Goal: Task Accomplishment & Management: Use online tool/utility

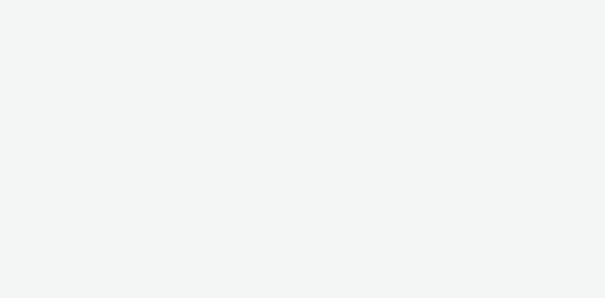
select select "38ed0f18-cbca-4106-be45-330e11e5f0af"
select select "f42c2087-8482-4af0-9099-e05519206007"
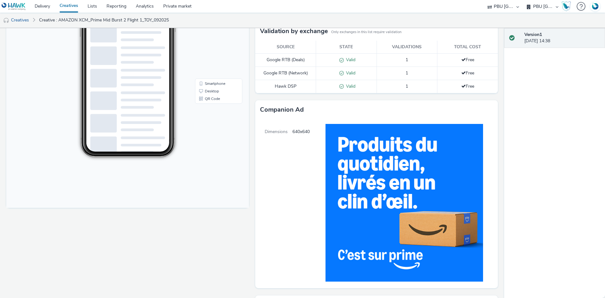
scroll to position [126, 0]
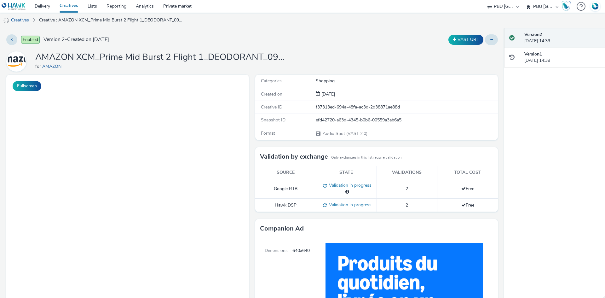
select select "38ed0f18-cbca-4106-be45-330e11e5f0af"
select select "f42c2087-8482-4af0-9099-e05519206007"
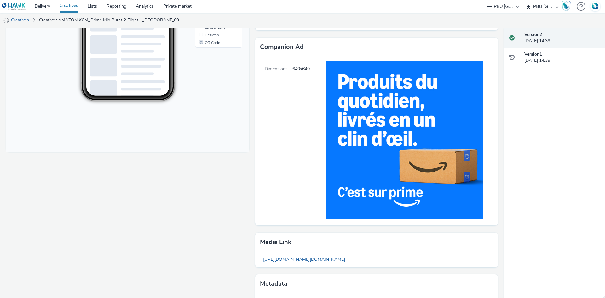
scroll to position [217, 0]
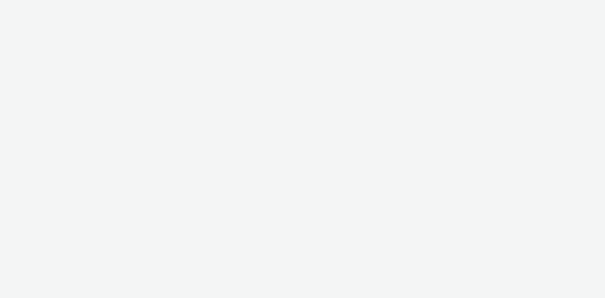
select select "38ed0f18-cbca-4106-be45-330e11e5f0af"
select select "f42c2087-8482-4af0-9099-e05519206007"
select select "38ed0f18-cbca-4106-be45-330e11e5f0af"
select select "f42c2087-8482-4af0-9099-e05519206007"
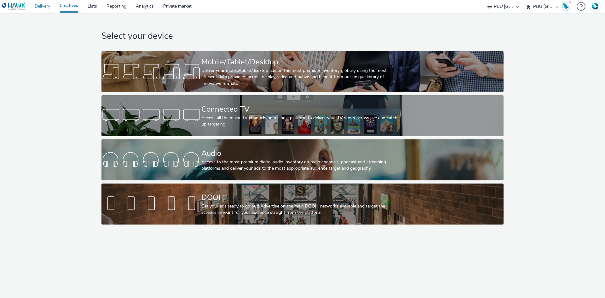
click at [39, 9] on link "Delivery" at bounding box center [42, 6] width 25 height 13
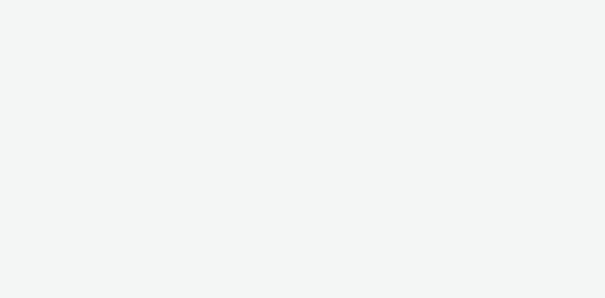
select select "38ed0f18-cbca-4106-be45-330e11e5f0af"
select select "f42c2087-8482-4af0-9099-e05519206007"
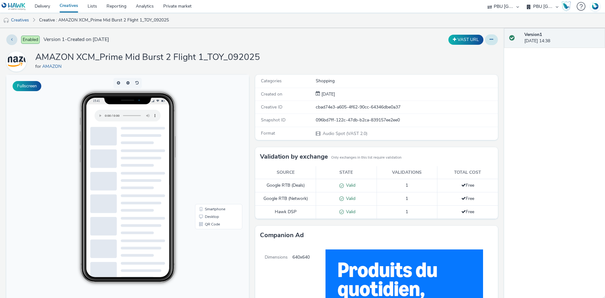
click at [490, 39] on icon at bounding box center [491, 39] width 3 height 4
click at [462, 51] on link "Edit" at bounding box center [474, 52] width 47 height 13
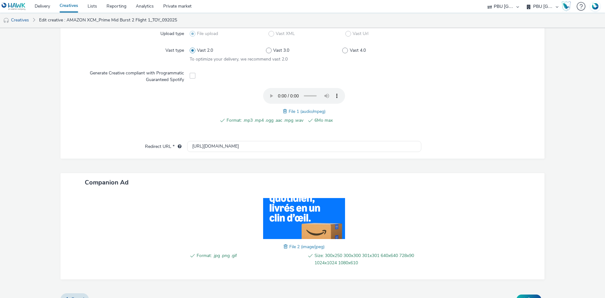
scroll to position [185, 0]
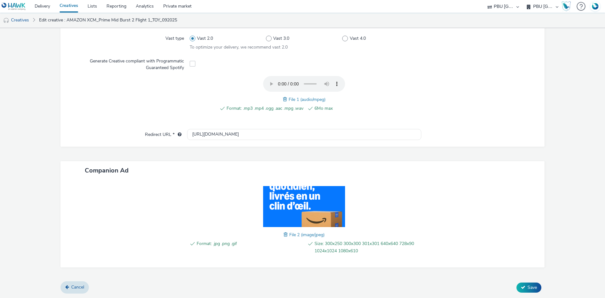
click at [284, 235] on span at bounding box center [287, 234] width 6 height 7
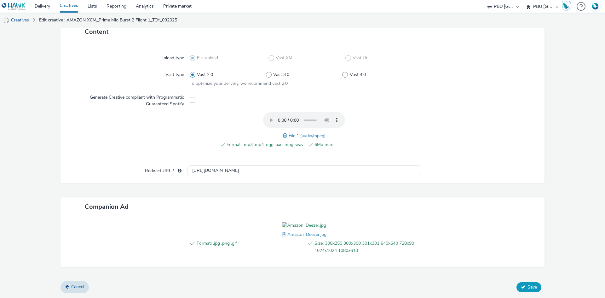
click at [521, 288] on button "Save" at bounding box center [529, 287] width 25 height 10
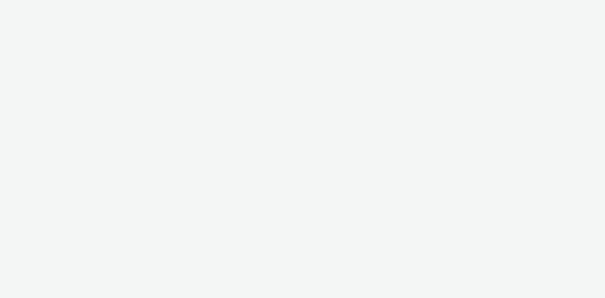
select select "38ed0f18-cbca-4106-be45-330e11e5f0af"
select select "f42c2087-8482-4af0-9099-e05519206007"
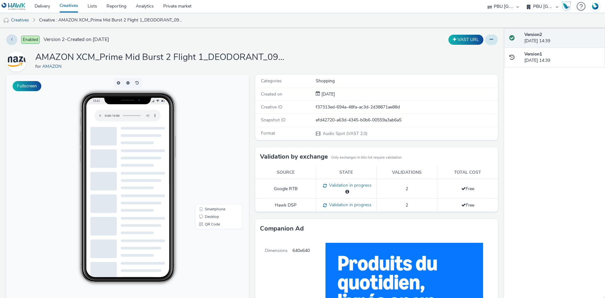
click at [490, 41] on icon at bounding box center [491, 39] width 3 height 4
click at [465, 52] on link "Edit" at bounding box center [474, 52] width 47 height 13
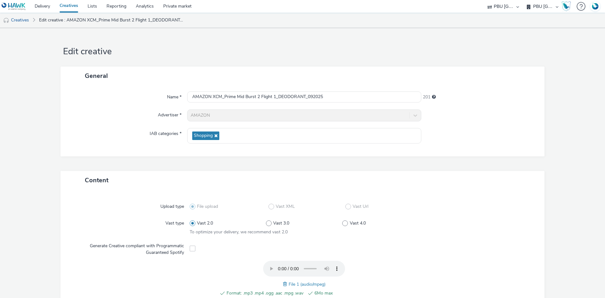
scroll to position [185, 0]
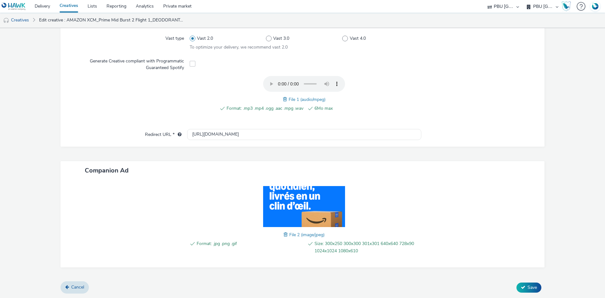
click at [284, 235] on span at bounding box center [287, 234] width 6 height 7
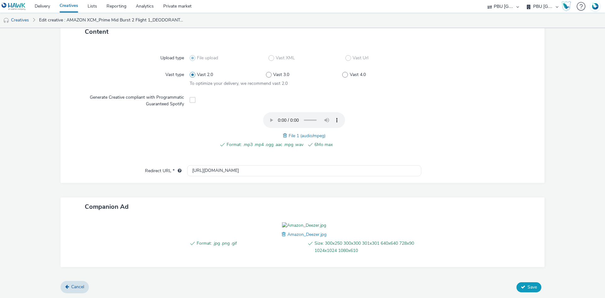
click at [522, 287] on button "Save" at bounding box center [529, 287] width 25 height 10
